Goal: Task Accomplishment & Management: Use online tool/utility

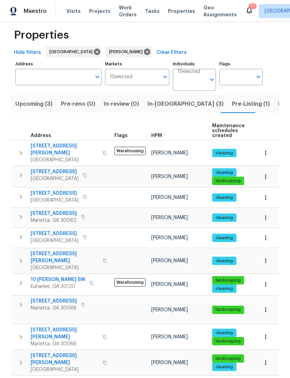
click at [81, 377] on icon "button" at bounding box center [83, 385] width 4 height 4
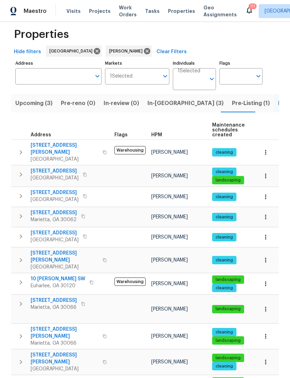
scroll to position [9, 0]
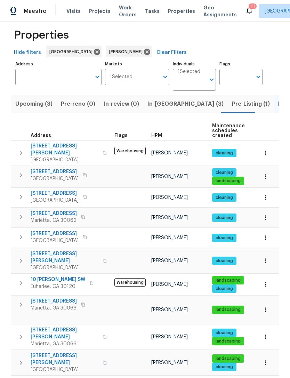
click at [56, 377] on span "[STREET_ADDRESS]" at bounding box center [54, 381] width 46 height 7
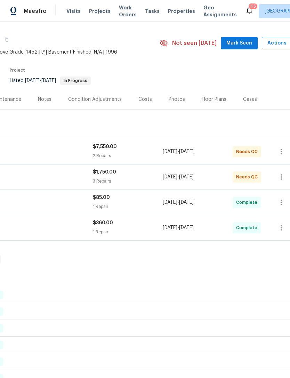
scroll to position [16, 88]
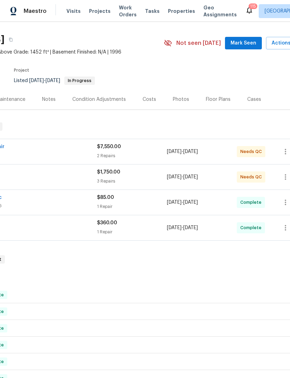
click at [260, 207] on div "Complete" at bounding box center [251, 202] width 28 height 11
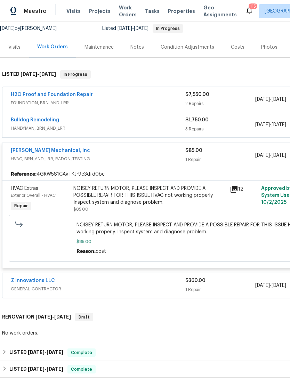
scroll to position [69, 0]
click at [105, 151] on div "[PERSON_NAME] Mechanical, Inc" at bounding box center [98, 151] width 174 height 8
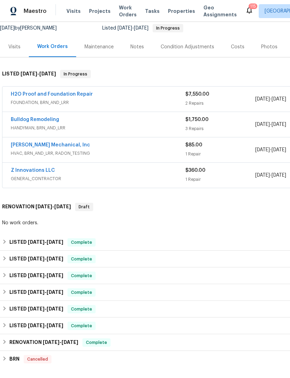
click at [98, 172] on div "Z Innovations LLC" at bounding box center [98, 171] width 174 height 8
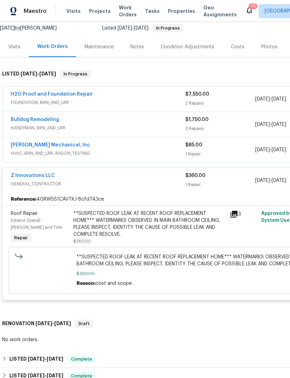
click at [38, 176] on link "Z Innovations LLC" at bounding box center [33, 175] width 44 height 5
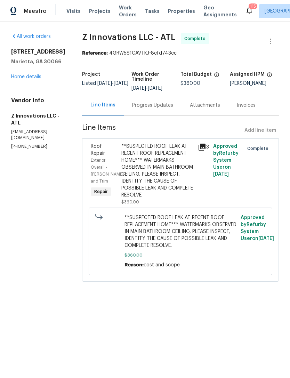
click at [155, 108] on div "Progress Updates" at bounding box center [152, 105] width 41 height 7
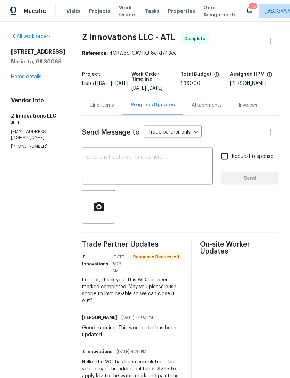
click at [106, 102] on div "Line Items" at bounding box center [102, 105] width 24 height 7
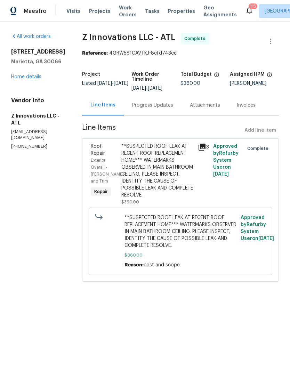
click at [29, 78] on link "Home details" at bounding box center [26, 76] width 30 height 5
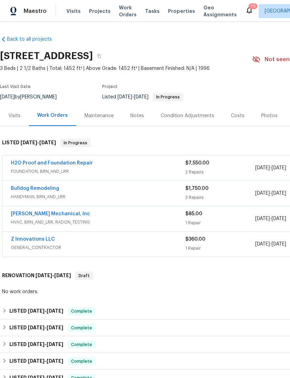
click at [45, 187] on link "Bulldog Remodeling" at bounding box center [35, 188] width 48 height 5
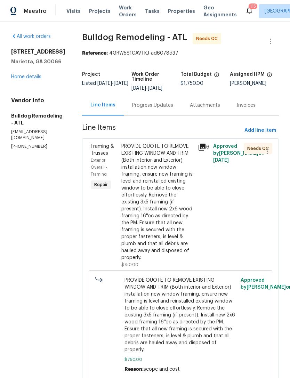
click at [157, 105] on div "Progress Updates" at bounding box center [152, 105] width 41 height 7
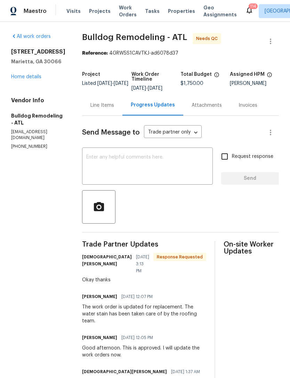
click at [100, 109] on div "Line Items" at bounding box center [102, 105] width 40 height 21
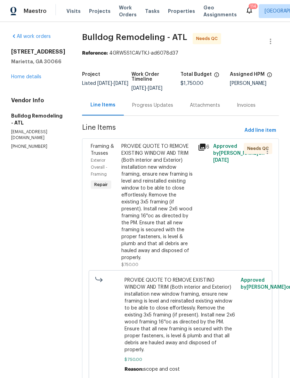
click at [100, 147] on span "Framing & Trusses" at bounding box center [102, 150] width 23 height 12
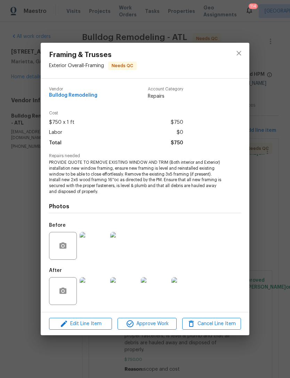
click at [101, 289] on img at bounding box center [94, 291] width 28 height 28
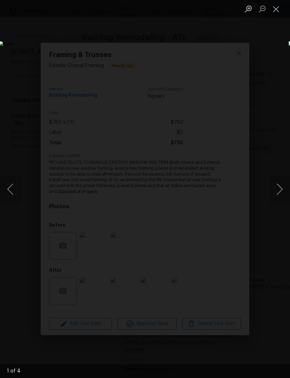
click at [276, 190] on button "Next image" at bounding box center [279, 189] width 21 height 28
click at [275, 190] on button "Next image" at bounding box center [279, 189] width 21 height 28
click at [276, 189] on button "Next image" at bounding box center [279, 189] width 21 height 28
click at [278, 9] on button "Close lightbox" at bounding box center [276, 9] width 14 height 12
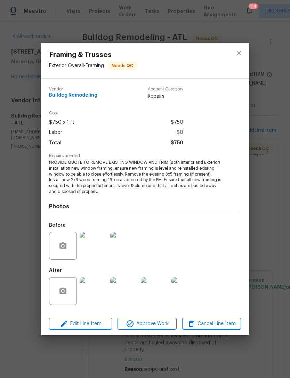
click at [162, 322] on span "Approve Work" at bounding box center [147, 323] width 55 height 9
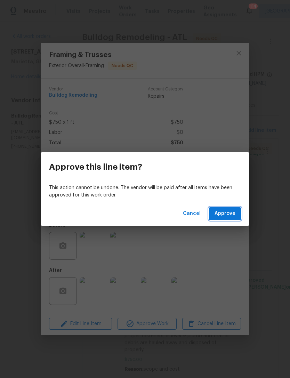
click at [228, 213] on span "Approve" at bounding box center [224, 213] width 21 height 9
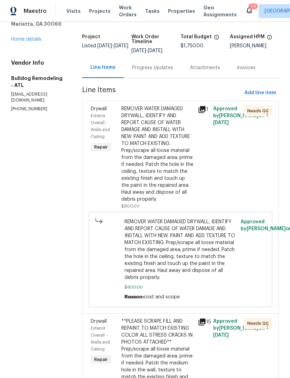
scroll to position [39, 0]
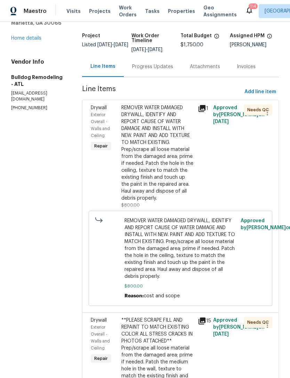
click at [94, 111] on div "Exterior Overall - Walls and Ceiling" at bounding box center [104, 125] width 26 height 28
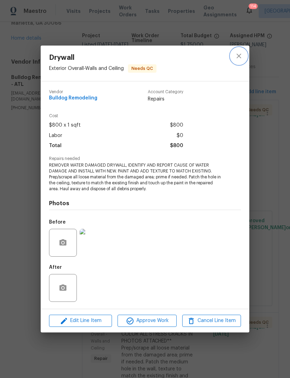
click at [239, 58] on icon "close" at bounding box center [239, 56] width 8 height 8
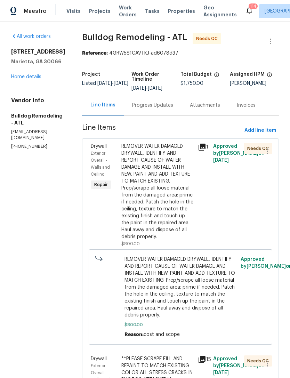
scroll to position [0, 0]
click at [149, 109] on div "Progress Updates" at bounding box center [153, 105] width 58 height 21
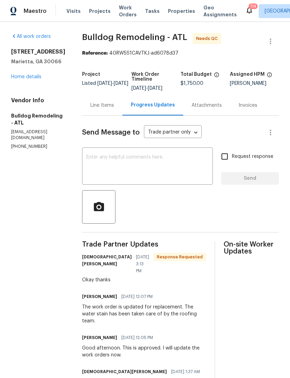
click at [102, 100] on div "Line Items" at bounding box center [102, 105] width 40 height 21
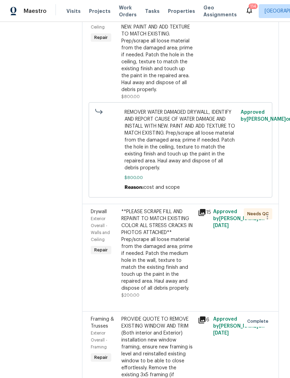
scroll to position [147, 0]
click at [99, 214] on span "Drywall" at bounding box center [99, 211] width 16 height 5
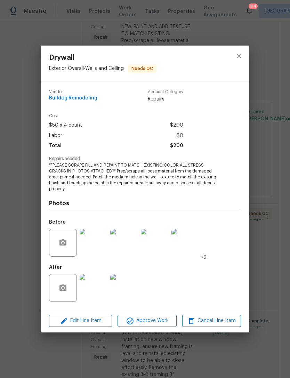
click at [95, 285] on img at bounding box center [94, 288] width 28 height 28
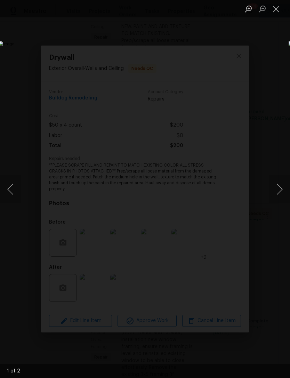
click at [276, 190] on button "Next image" at bounding box center [279, 189] width 21 height 28
click at [276, 10] on button "Close lightbox" at bounding box center [276, 9] width 14 height 12
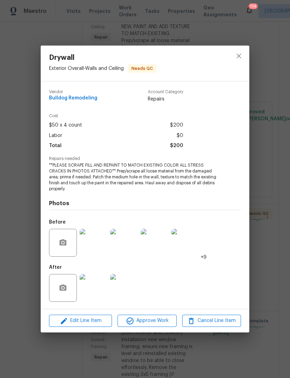
click at [96, 244] on img at bounding box center [94, 243] width 28 height 28
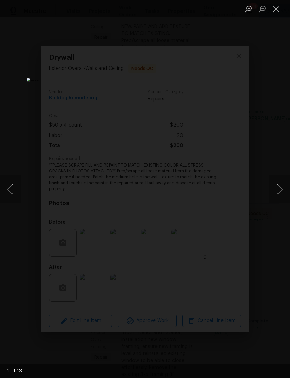
click at [273, 189] on button "Next image" at bounding box center [279, 189] width 21 height 28
click at [274, 189] on button "Next image" at bounding box center [279, 189] width 21 height 28
click at [279, 10] on button "Close lightbox" at bounding box center [276, 9] width 14 height 12
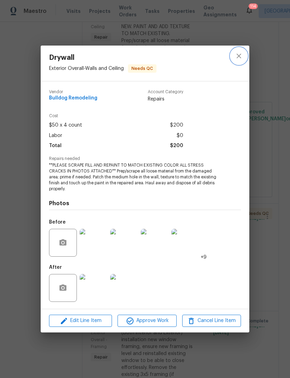
click at [236, 58] on icon "close" at bounding box center [239, 56] width 8 height 8
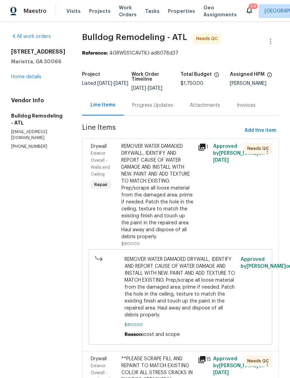
scroll to position [0, 0]
click at [31, 75] on link "Home details" at bounding box center [26, 76] width 30 height 5
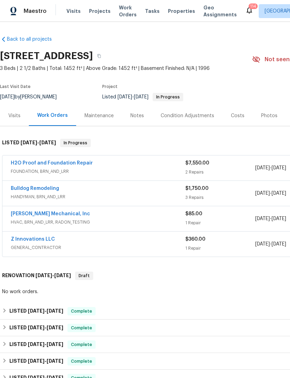
click at [47, 187] on link "Bulldog Remodeling" at bounding box center [35, 188] width 48 height 5
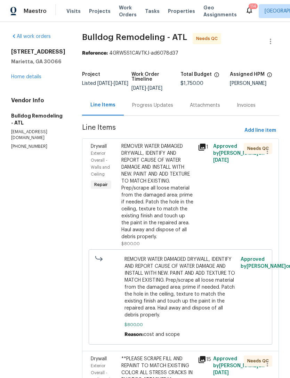
click at [154, 106] on div "Progress Updates" at bounding box center [152, 105] width 41 height 7
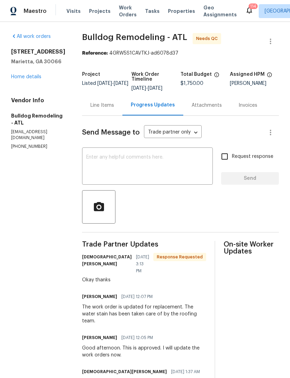
click at [104, 108] on div "Line Items" at bounding box center [102, 105] width 24 height 7
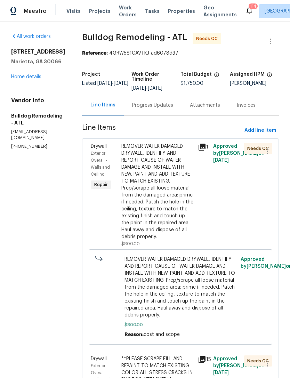
click at [98, 150] on div "Exterior Overall - Walls and Ceiling" at bounding box center [104, 164] width 26 height 28
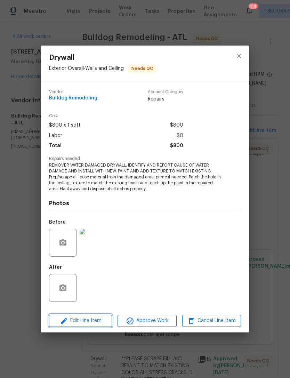
click at [96, 320] on span "Edit Line Item" at bounding box center [80, 320] width 59 height 9
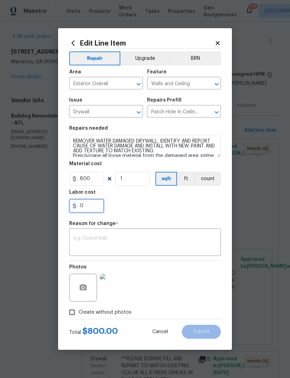
click at [95, 208] on input "0" at bounding box center [86, 206] width 35 height 14
click at [176, 199] on div "Labor cost" at bounding box center [145, 194] width 152 height 9
click at [96, 206] on input "200" at bounding box center [86, 206] width 35 height 14
click at [78, 208] on input "200" at bounding box center [86, 206] width 35 height 14
type input "-200"
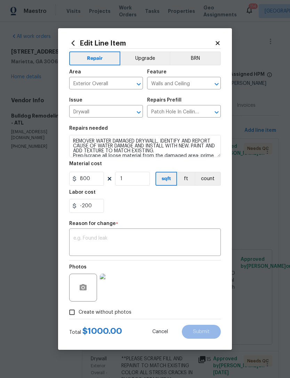
click at [129, 239] on textarea at bounding box center [144, 243] width 143 height 15
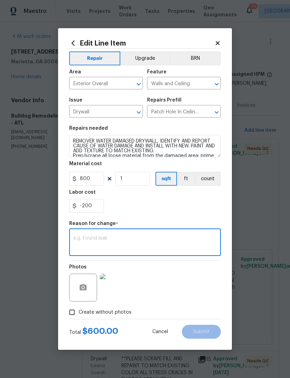
click at [167, 204] on div "-200" at bounding box center [145, 206] width 152 height 14
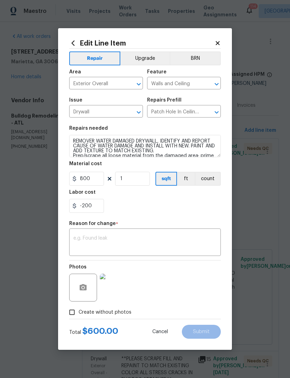
click at [146, 241] on textarea at bounding box center [144, 243] width 143 height 15
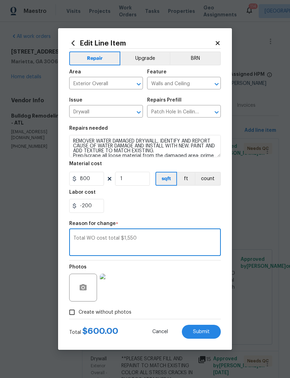
click at [156, 240] on textarea "Total WO cost total $1,550" at bounding box center [144, 243] width 143 height 15
type textarea "Total WO cost total $1,550"
click at [177, 203] on div "-200" at bounding box center [145, 206] width 152 height 14
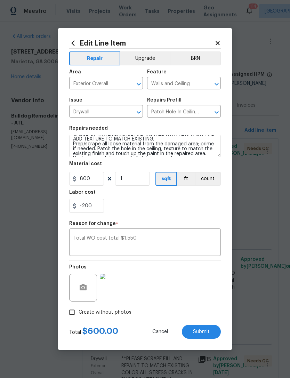
scroll to position [12, 0]
click at [204, 334] on span "Submit" at bounding box center [201, 331] width 17 height 5
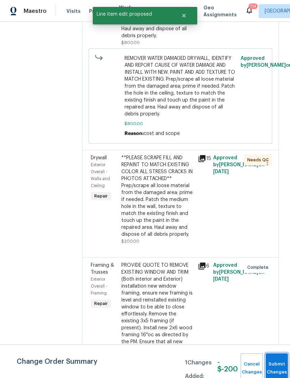
click at [274, 362] on button "Submit Changes" at bounding box center [277, 368] width 22 height 30
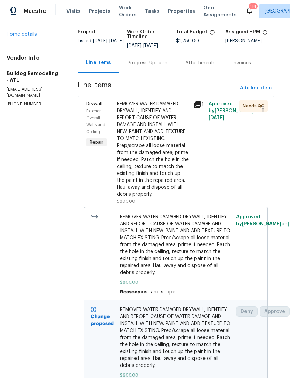
scroll to position [35, 5]
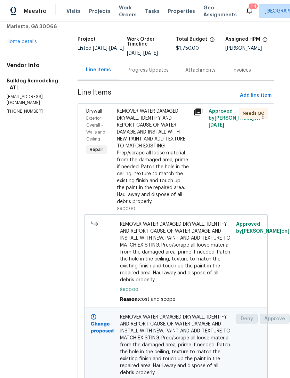
click at [97, 119] on span "Exterior Overall - Walls and Ceiling" at bounding box center [95, 128] width 19 height 25
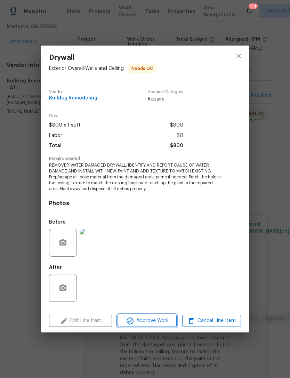
click at [151, 326] on button "Approve Work" at bounding box center [146, 321] width 59 height 12
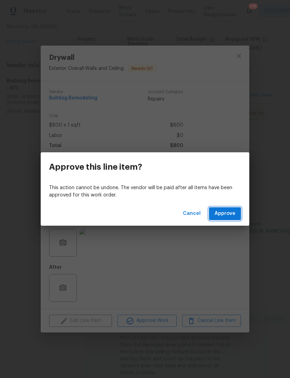
click at [223, 215] on span "Approve" at bounding box center [224, 213] width 21 height 9
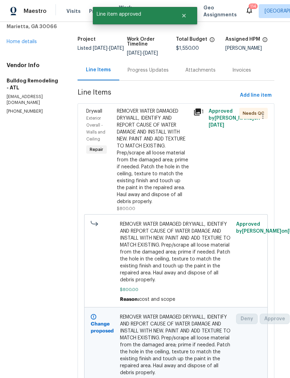
scroll to position [0, 0]
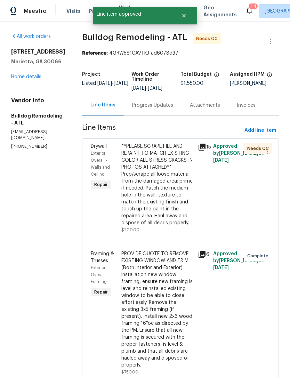
click at [33, 78] on link "Home details" at bounding box center [26, 76] width 30 height 5
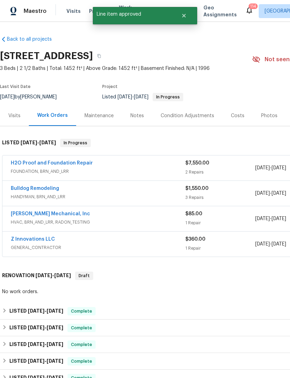
click at [48, 183] on div "Bulldog Remodeling HANDYMAN, BRN_AND_LRR $1,550.00 3 Repairs [DATE] - [DATE] Ne…" at bounding box center [196, 193] width 388 height 25
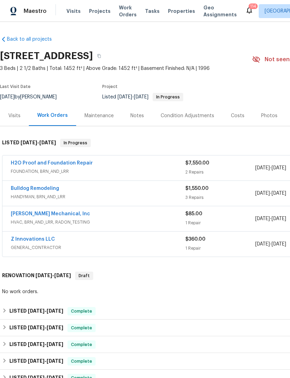
click at [41, 190] on link "Bulldog Remodeling" at bounding box center [35, 188] width 48 height 5
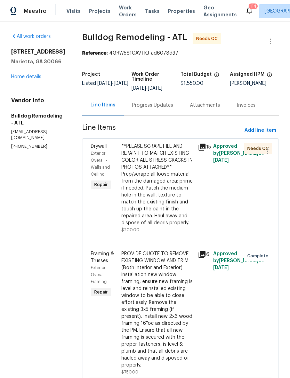
click at [93, 154] on span "Exterior Overall - Walls and Ceiling" at bounding box center [100, 163] width 19 height 25
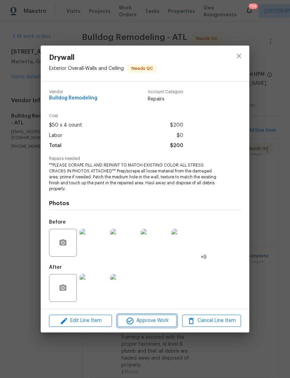
click at [155, 320] on span "Approve Work" at bounding box center [147, 320] width 55 height 9
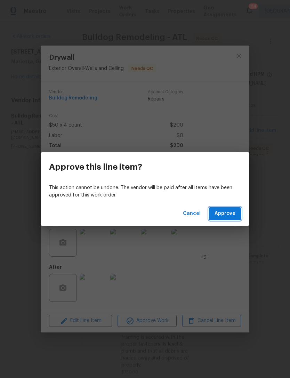
click at [224, 216] on span "Approve" at bounding box center [224, 213] width 21 height 9
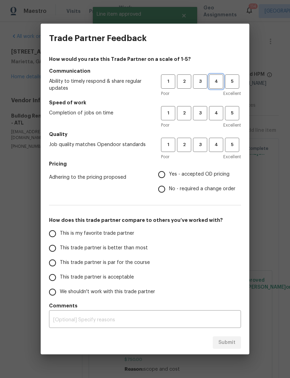
click at [216, 81] on span "4" at bounding box center [216, 82] width 13 height 8
click at [217, 112] on span "4" at bounding box center [216, 113] width 13 height 8
click at [214, 148] on span "4" at bounding box center [216, 145] width 13 height 8
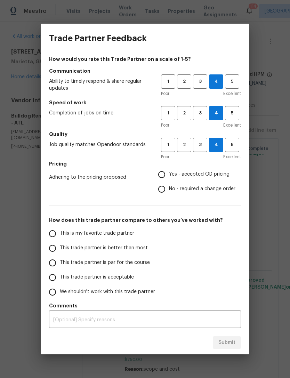
click at [163, 179] on input "Yes - accepted OD pricing" at bounding box center [161, 174] width 15 height 15
radio input "true"
click at [56, 274] on input "This trade partner is acceptable" at bounding box center [52, 277] width 15 height 15
click at [225, 341] on span "Submit" at bounding box center [226, 342] width 17 height 9
radio input "true"
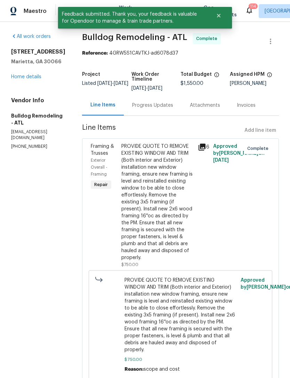
click at [36, 76] on link "Home details" at bounding box center [26, 76] width 30 height 5
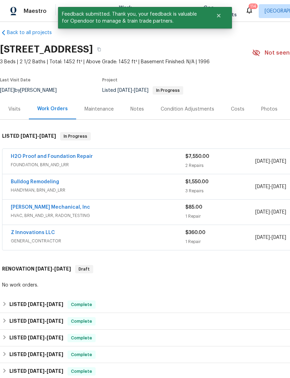
scroll to position [4, 0]
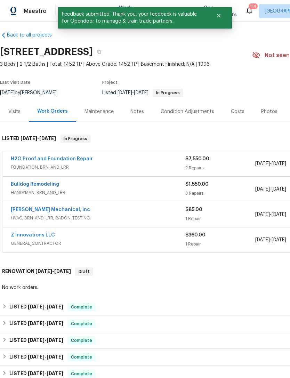
click at [74, 160] on link "H2O Proof and Foundation Repair" at bounding box center [52, 158] width 82 height 5
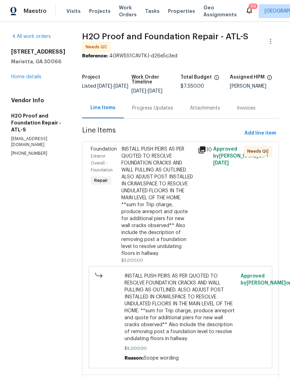
click at [131, 110] on div "Progress Updates" at bounding box center [153, 108] width 58 height 21
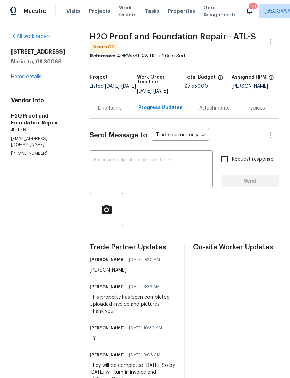
click at [103, 112] on div "Line Items" at bounding box center [110, 108] width 24 height 7
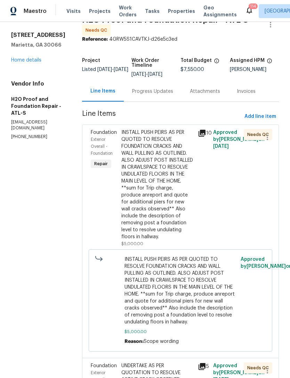
scroll to position [17, 0]
